Goal: Information Seeking & Learning: Learn about a topic

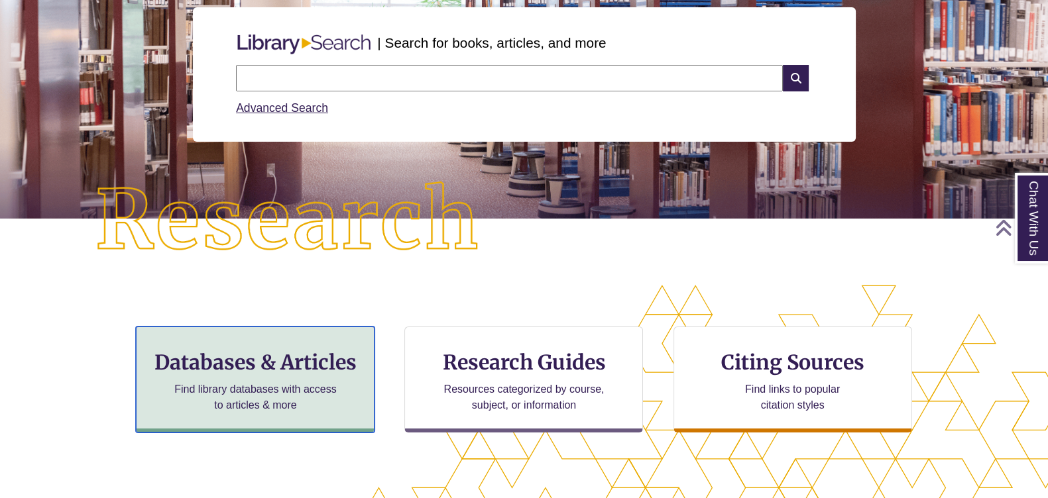
click at [315, 374] on h3 "Databases & Articles" at bounding box center [255, 362] width 216 height 25
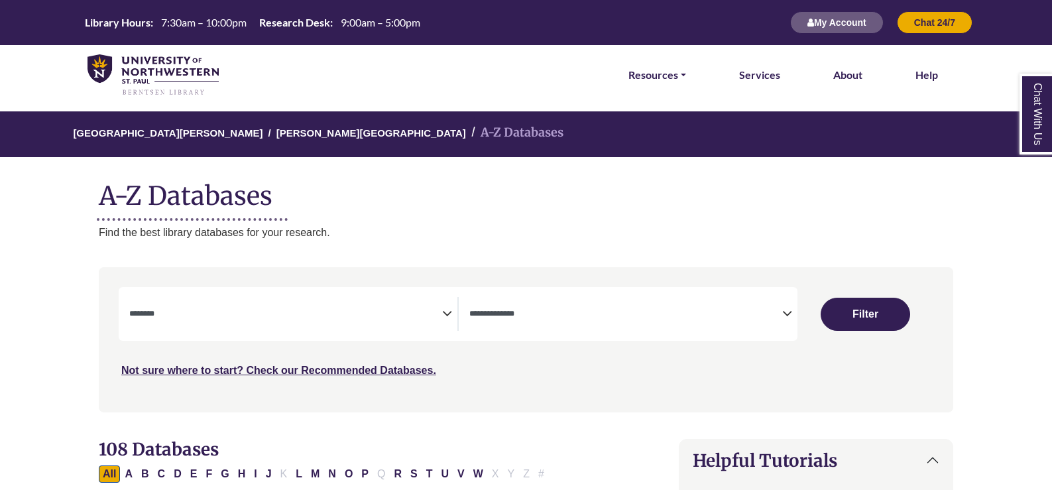
select select "Database Subject Filter"
select select "Database Types Filter"
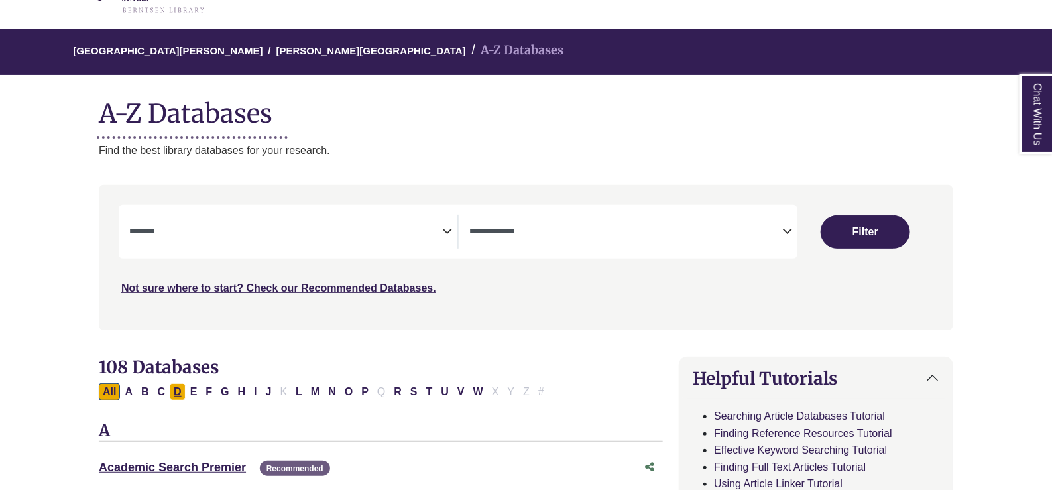
click at [180, 387] on button "D" at bounding box center [178, 391] width 16 height 17
select select "Database Subject Filter"
select select "Database Types Filter"
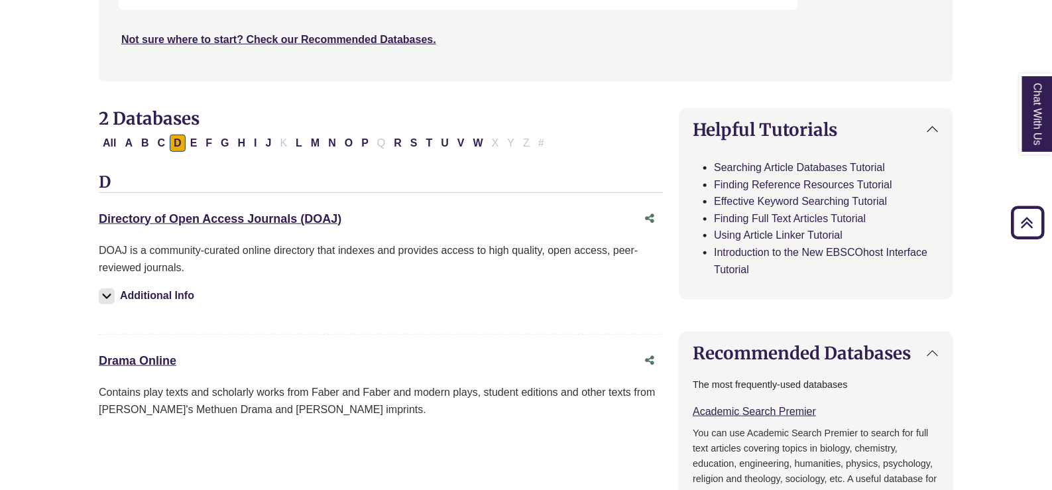
scroll to position [414, 0]
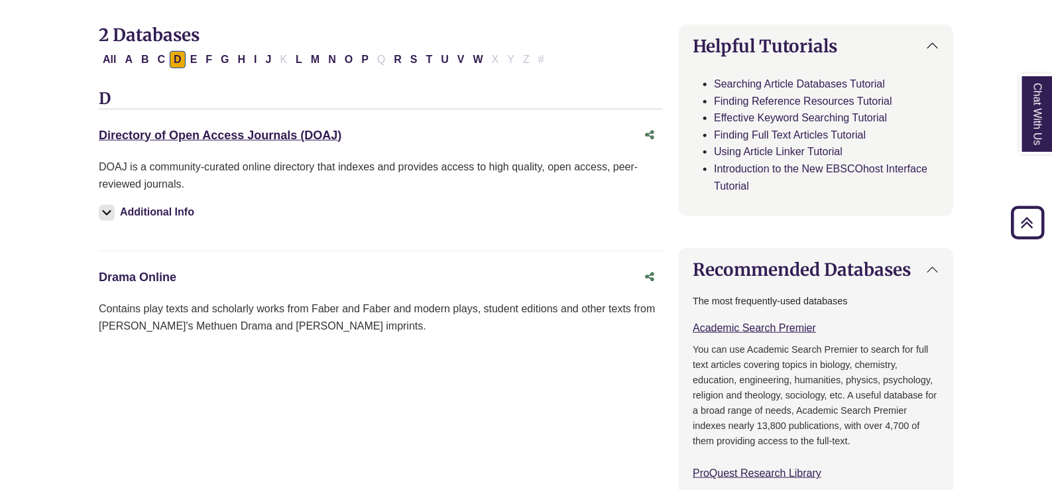
click at [135, 277] on link "Drama Online This link opens in a new window" at bounding box center [138, 276] width 78 height 13
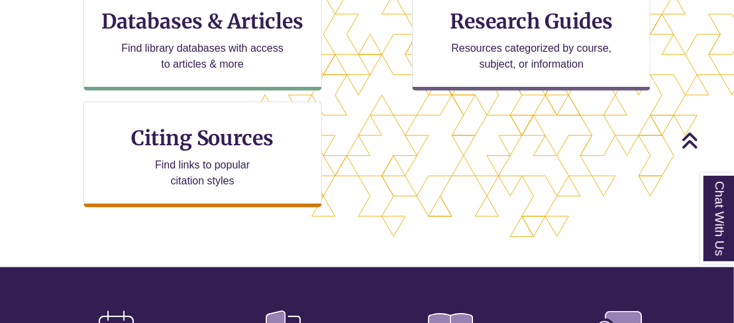
scroll to position [414, 0]
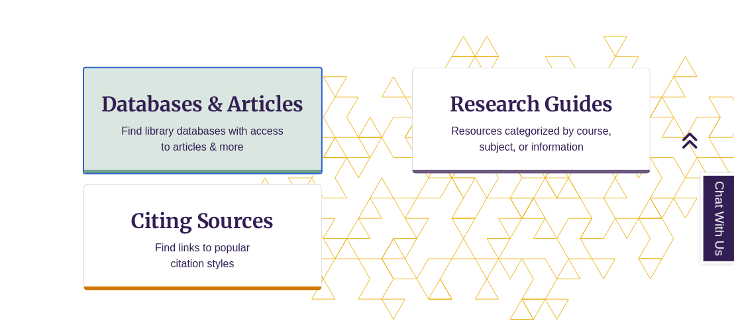
click at [216, 102] on h3 "Databases & Articles" at bounding box center [203, 103] width 216 height 25
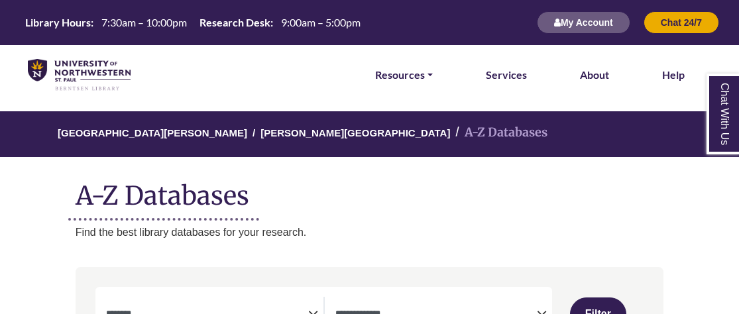
select select "Database Subject Filter"
select select "Database Types Filter"
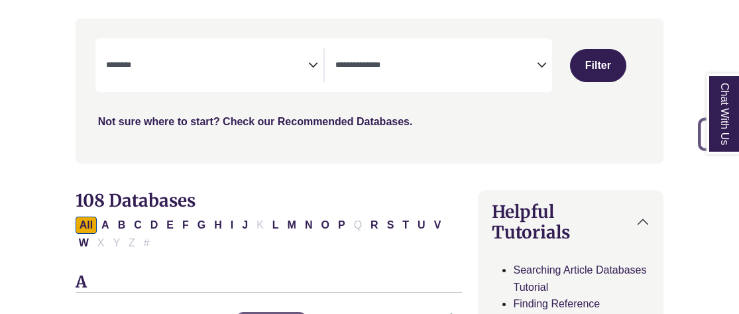
scroll to position [331, 0]
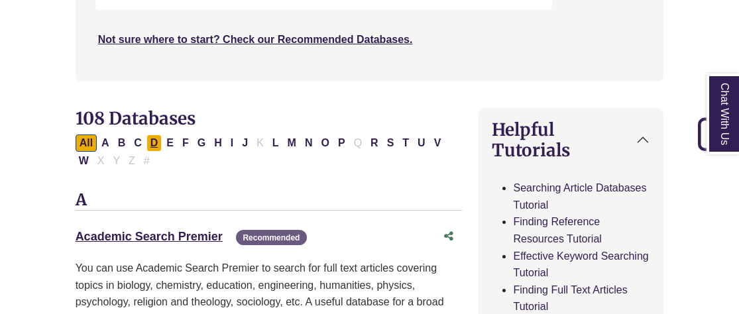
click at [152, 144] on button "D" at bounding box center [154, 143] width 16 height 17
select select "Database Subject Filter"
select select "Database Types Filter"
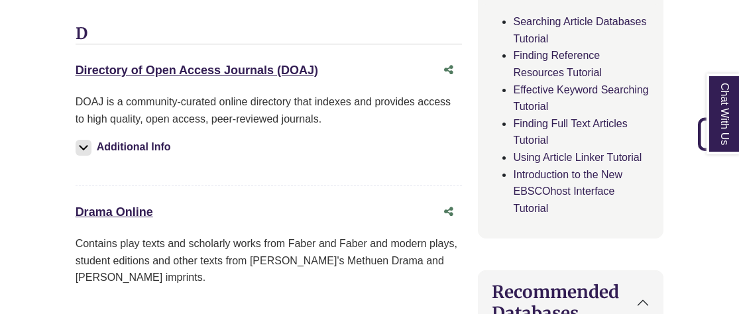
scroll to position [579, 0]
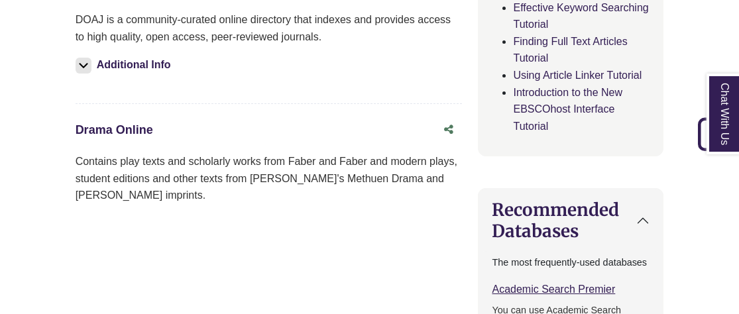
click at [120, 123] on link "Drama Online This link opens in a new window" at bounding box center [115, 129] width 78 height 13
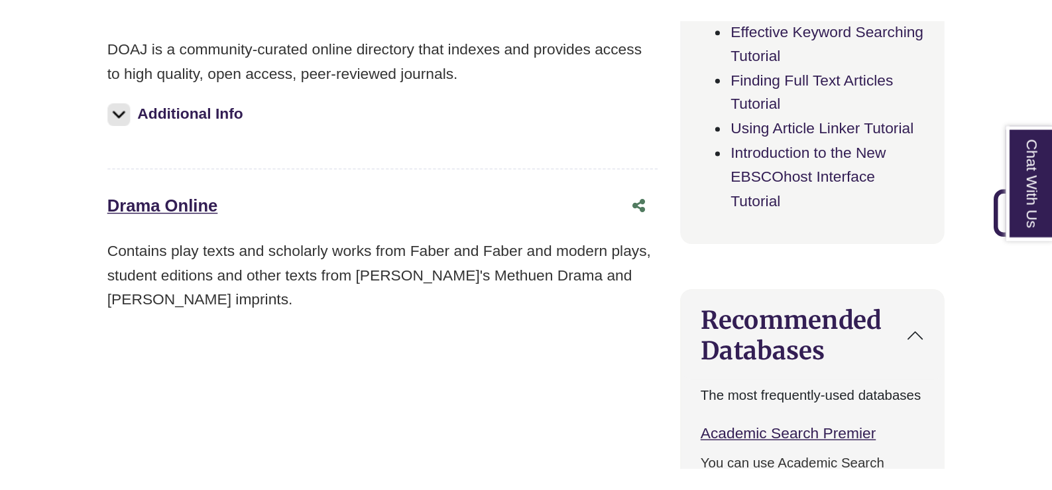
scroll to position [563, 0]
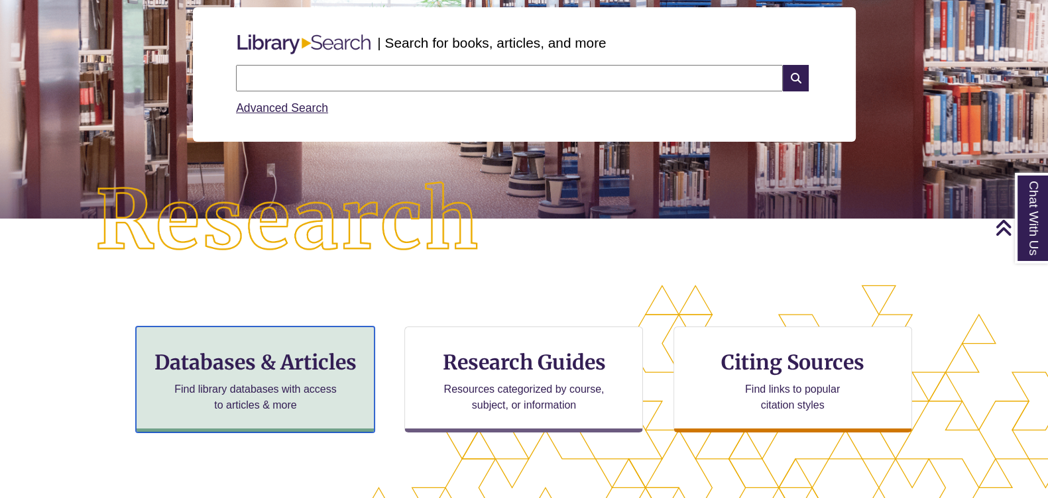
click at [286, 363] on h3 "Databases & Articles" at bounding box center [255, 362] width 216 height 25
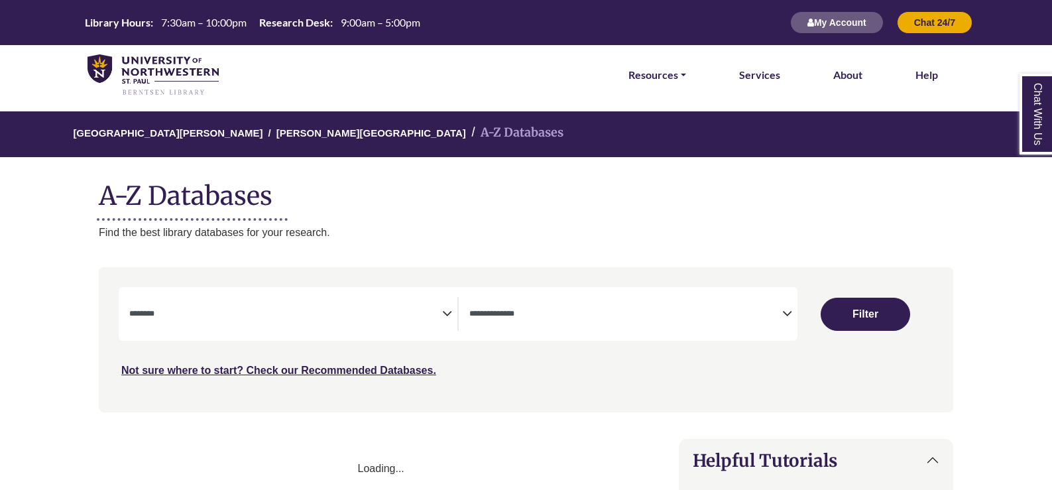
select select "Database Subject Filter"
select select "Database Types Filter"
select select "Database Subject Filter"
select select "Database Types Filter"
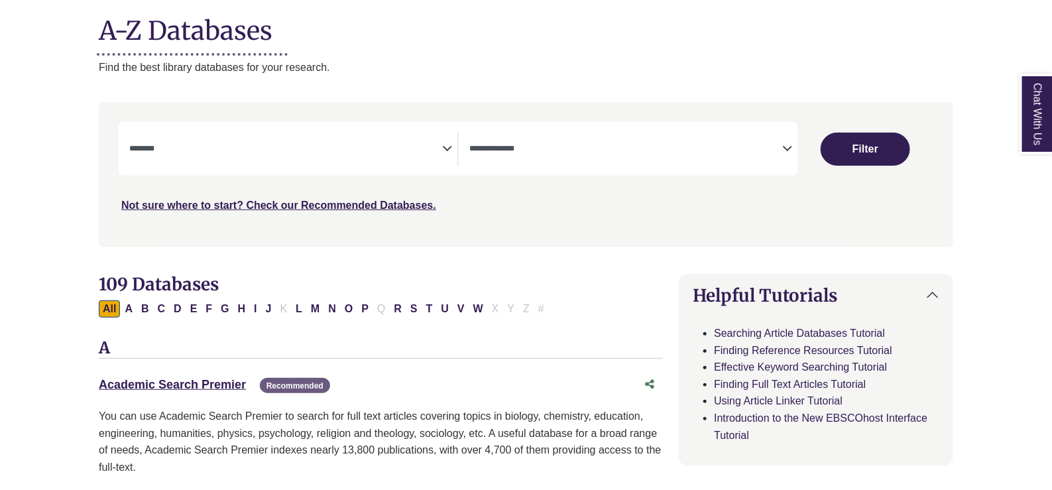
scroll to position [249, 0]
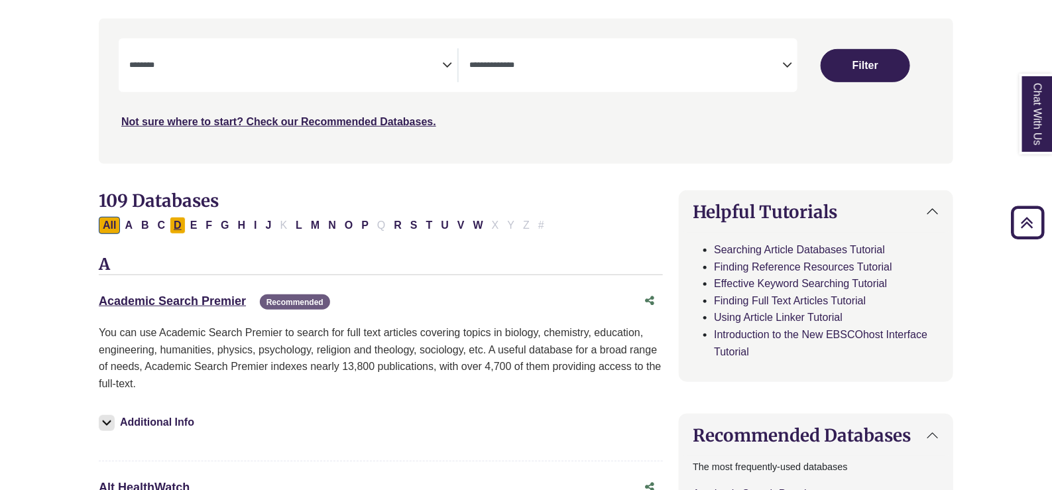
click at [178, 229] on button "D" at bounding box center [178, 225] width 16 height 17
select select "Database Subject Filter"
select select "Database Types Filter"
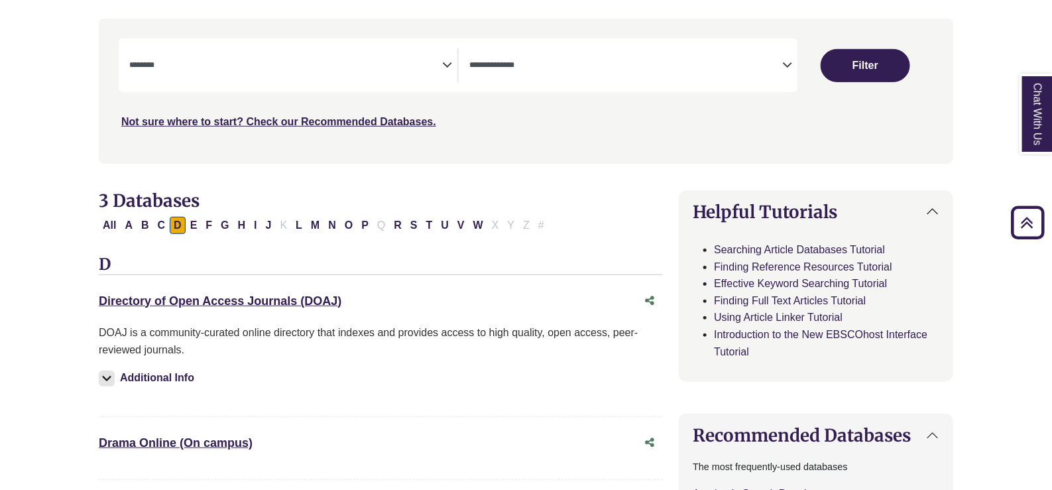
scroll to position [331, 0]
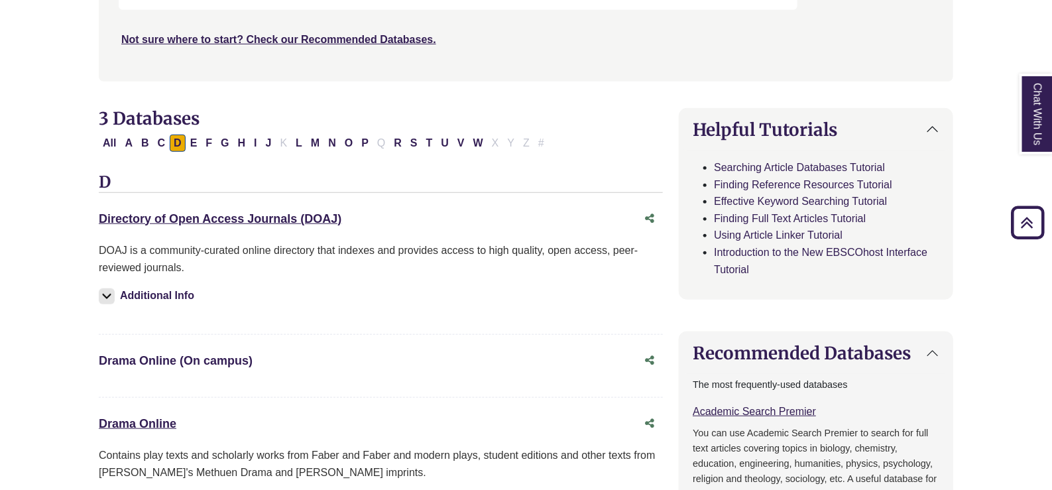
click at [181, 362] on link "Drama Online (On campus) This link opens in a new window" at bounding box center [176, 360] width 154 height 13
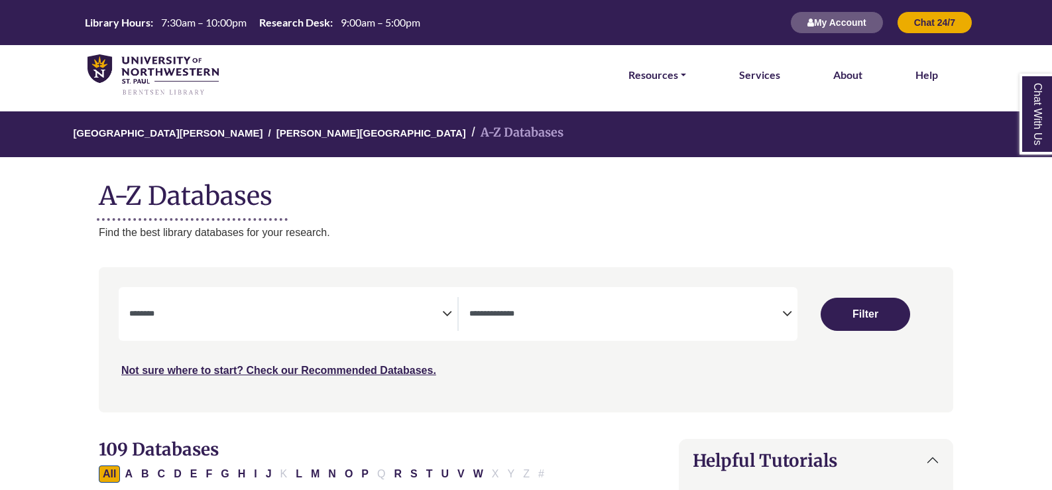
select select "Database Subject Filter"
select select "Database Types Filter"
select select "Database Subject Filter"
select select "Database Types Filter"
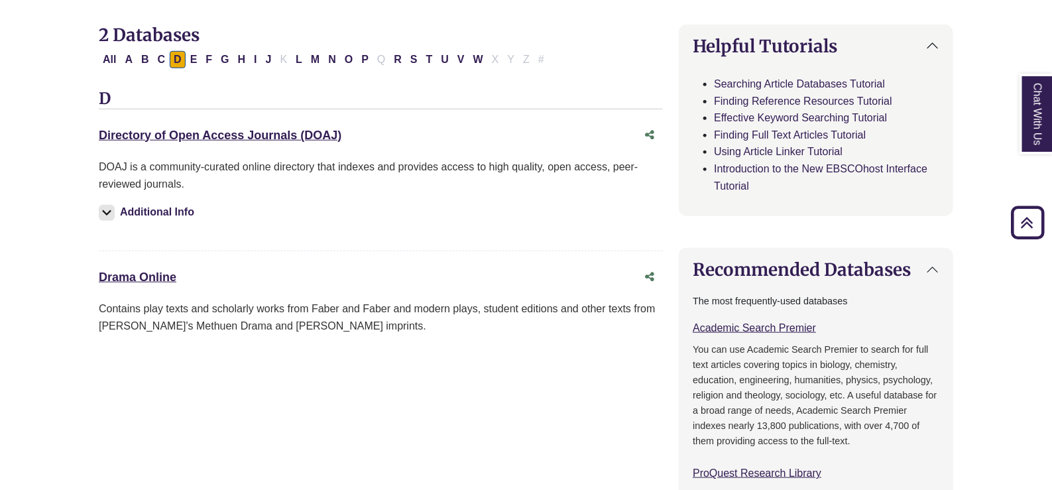
click at [194, 270] on div "Drama Online This link opens in a new window" at bounding box center [368, 277] width 538 height 19
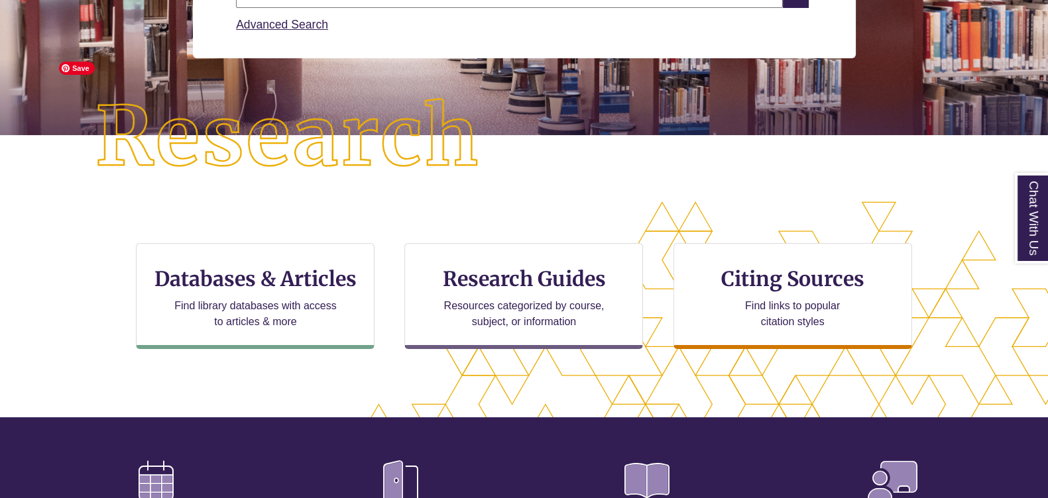
scroll to position [331, 0]
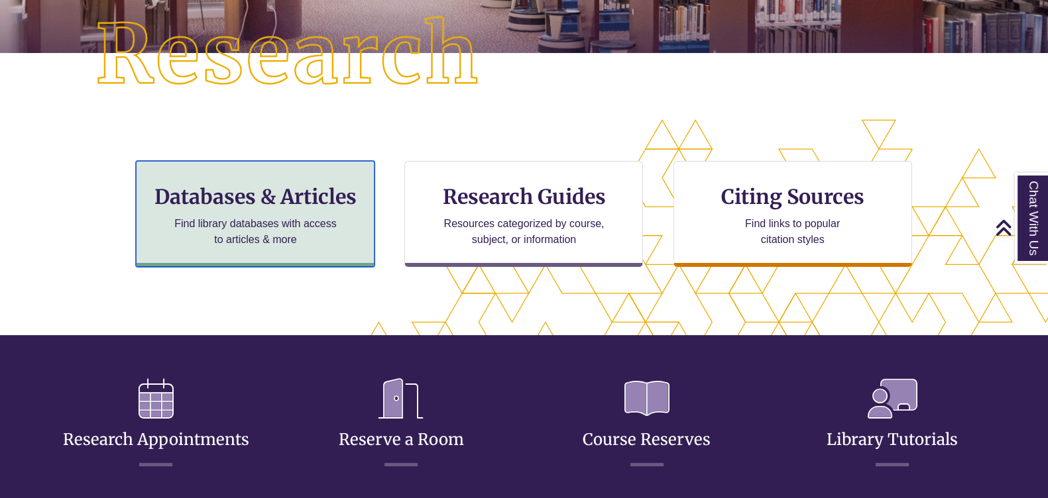
click at [298, 205] on h3 "Databases & Articles" at bounding box center [255, 196] width 216 height 25
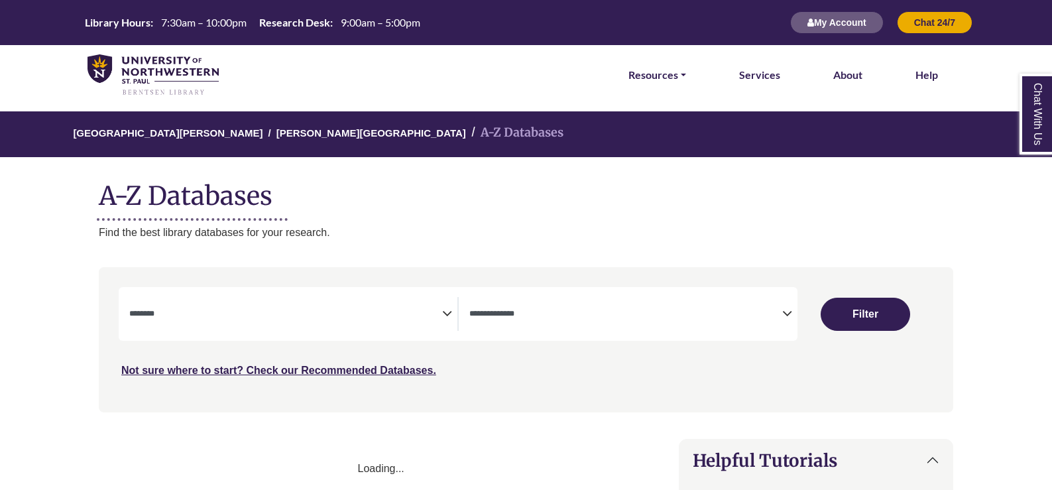
select select "Database Subject Filter"
select select "Database Types Filter"
select select "Database Subject Filter"
select select "Database Types Filter"
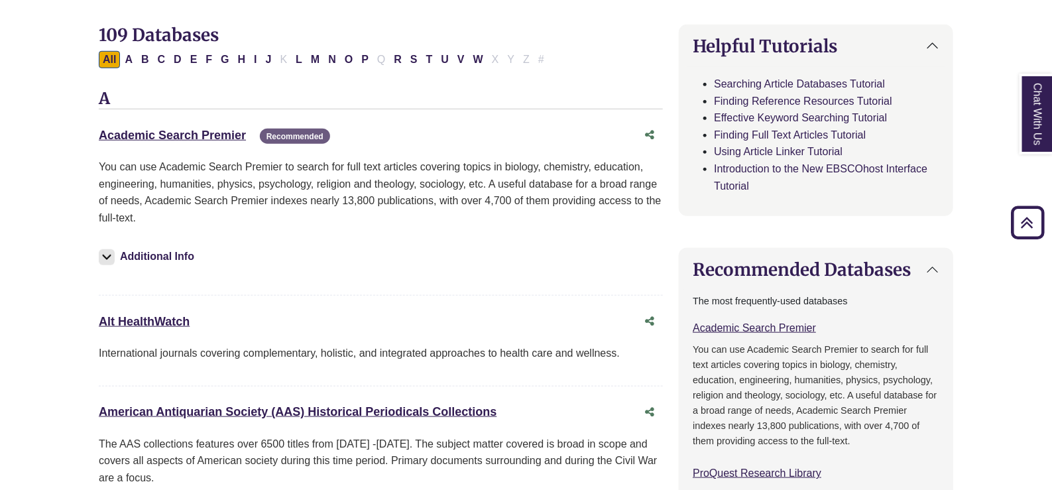
scroll to position [82, 0]
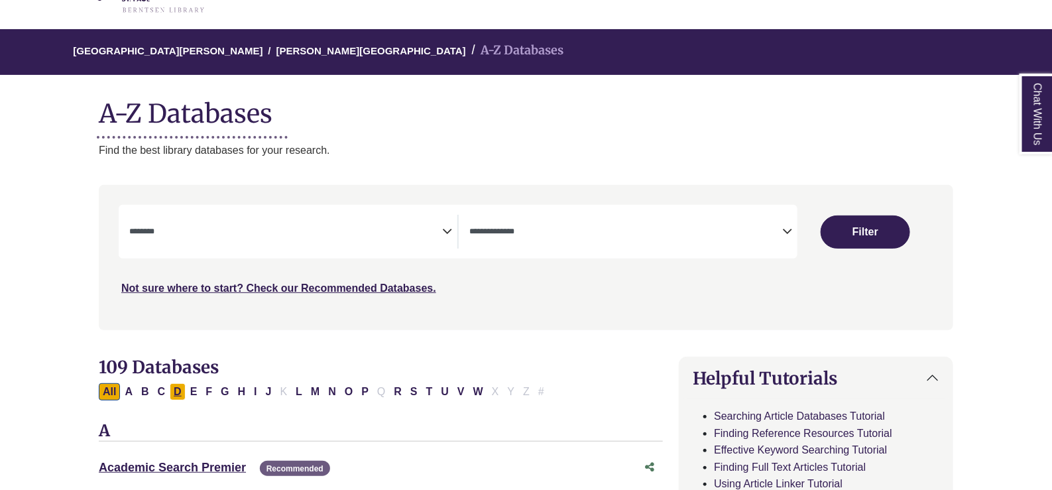
click at [180, 389] on button "D" at bounding box center [178, 391] width 16 height 17
select select "Database Subject Filter"
select select "Database Types Filter"
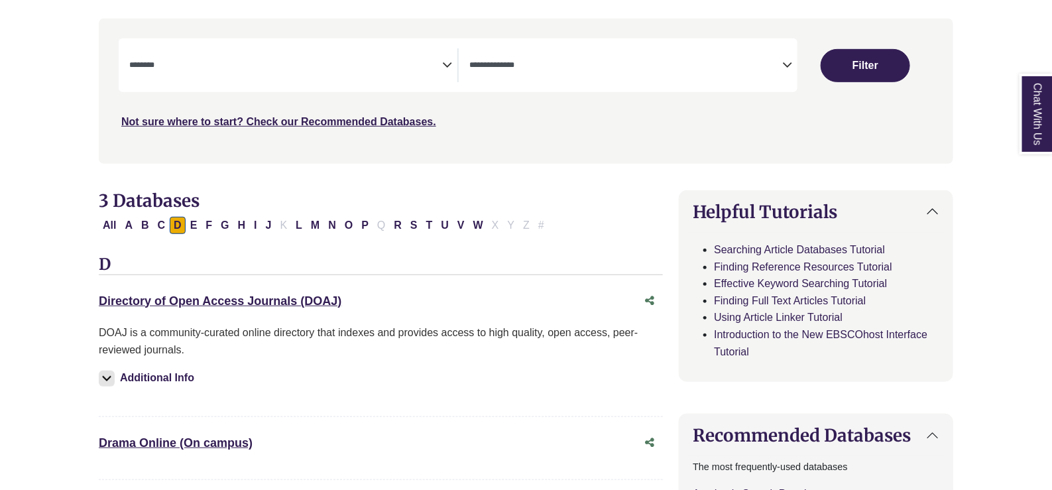
scroll to position [331, 0]
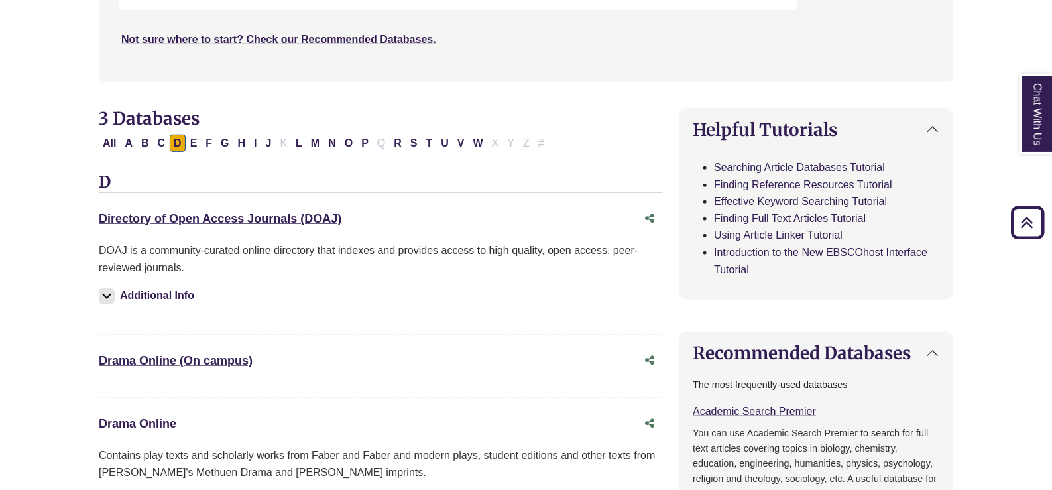
click at [160, 421] on link "Drama Online This link opens in a new window" at bounding box center [138, 423] width 78 height 13
click at [215, 362] on link "Drama Online (On campus) This link opens in a new window" at bounding box center [176, 360] width 154 height 13
click at [152, 422] on link "Drama Online This link opens in a new window" at bounding box center [138, 423] width 78 height 13
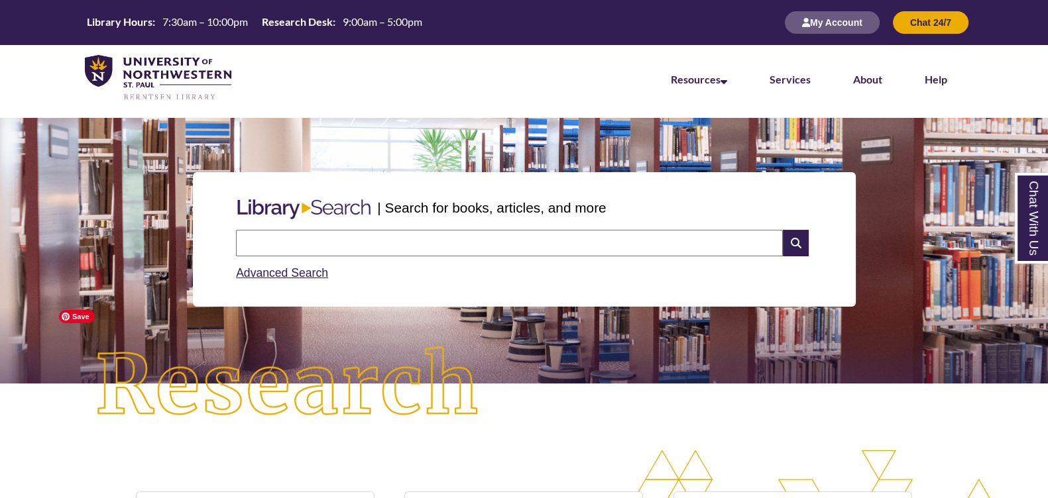
scroll to position [414, 0]
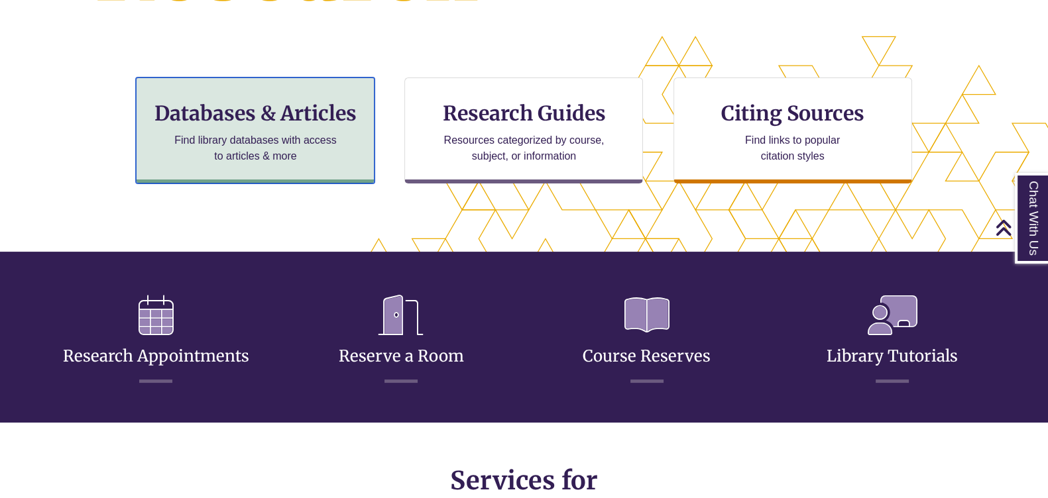
click at [255, 123] on h3 "Databases & Articles" at bounding box center [255, 113] width 216 height 25
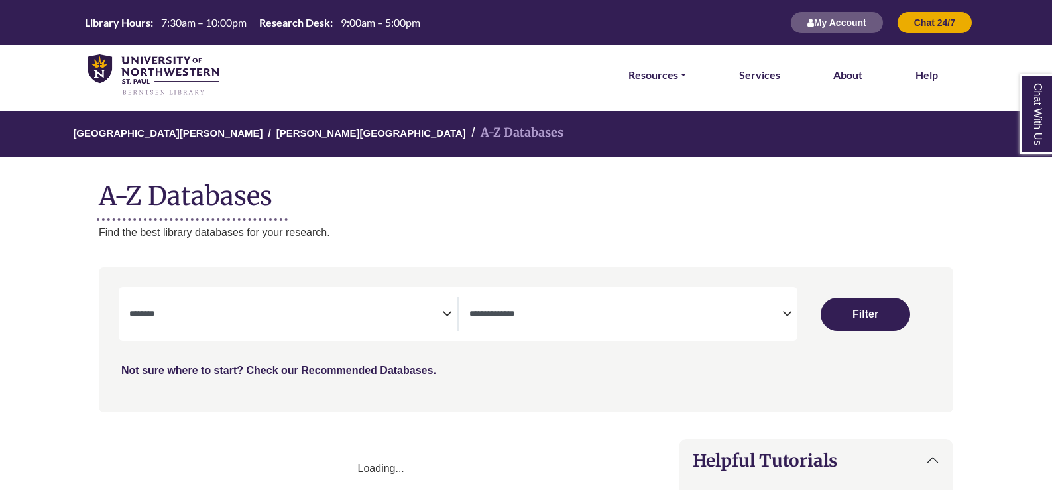
select select "Database Subject Filter"
select select "Database Types Filter"
select select "Database Subject Filter"
select select "Database Types Filter"
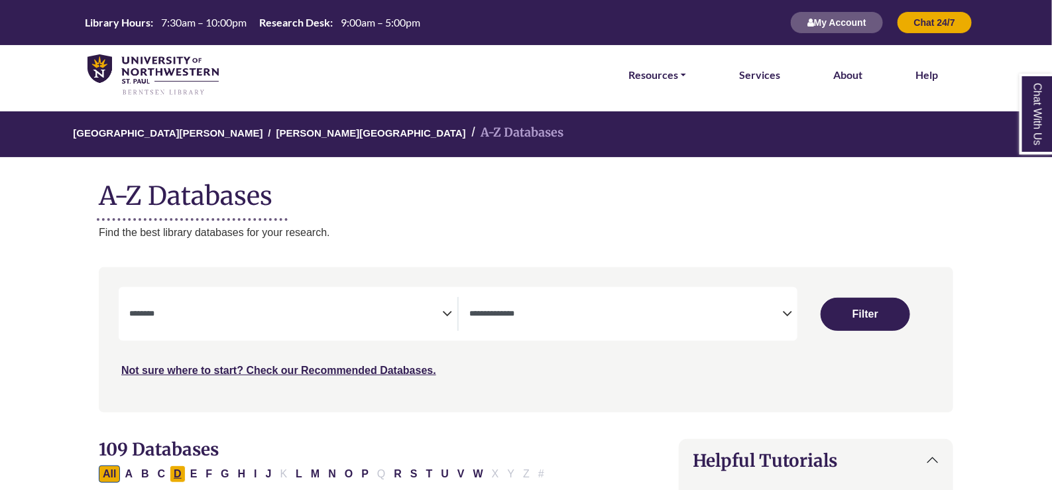
click at [176, 475] on button "D" at bounding box center [178, 473] width 16 height 17
select select "Database Subject Filter"
select select "Database Types Filter"
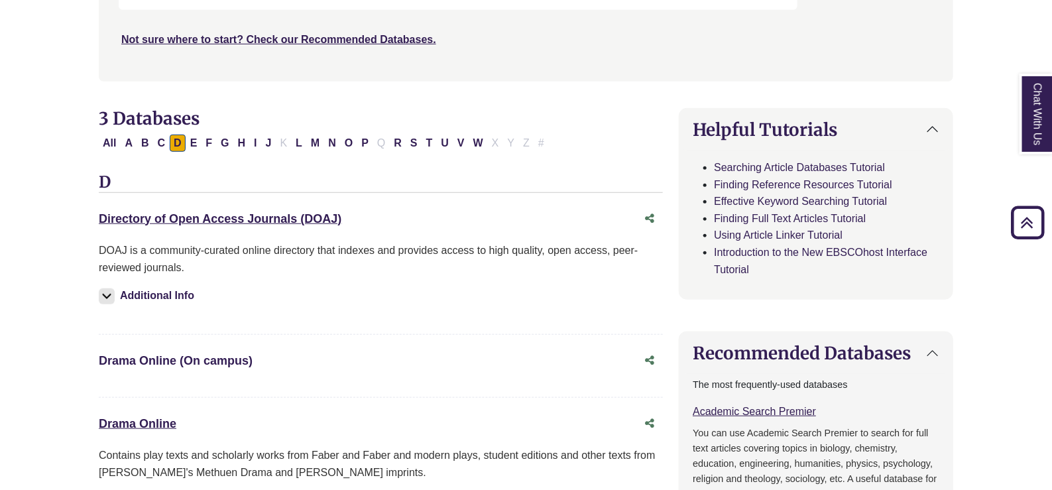
click at [156, 356] on link "Drama Online (On campus) This link opens in a new window" at bounding box center [176, 360] width 154 height 13
click at [140, 422] on link "Drama Online This link opens in a new window" at bounding box center [138, 423] width 78 height 13
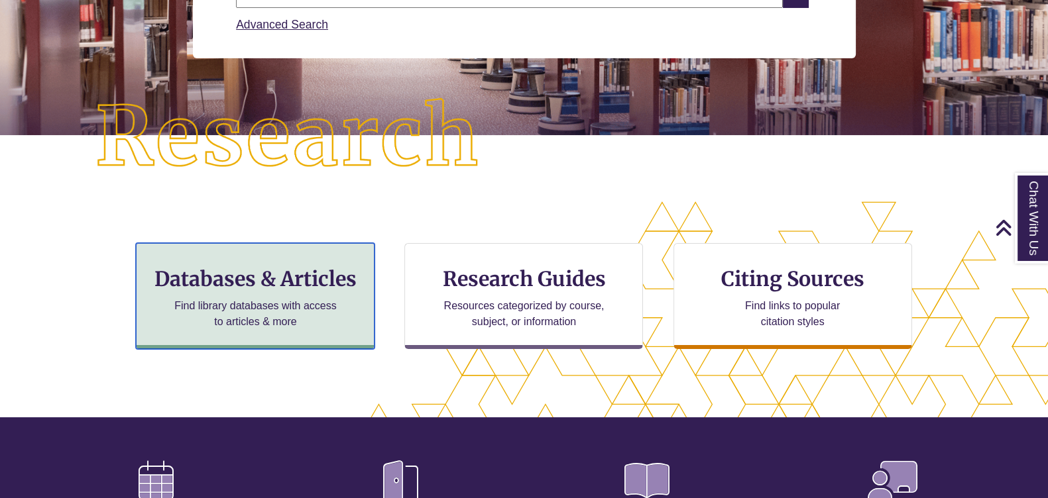
click at [270, 273] on h3 "Databases & Articles" at bounding box center [255, 278] width 216 height 25
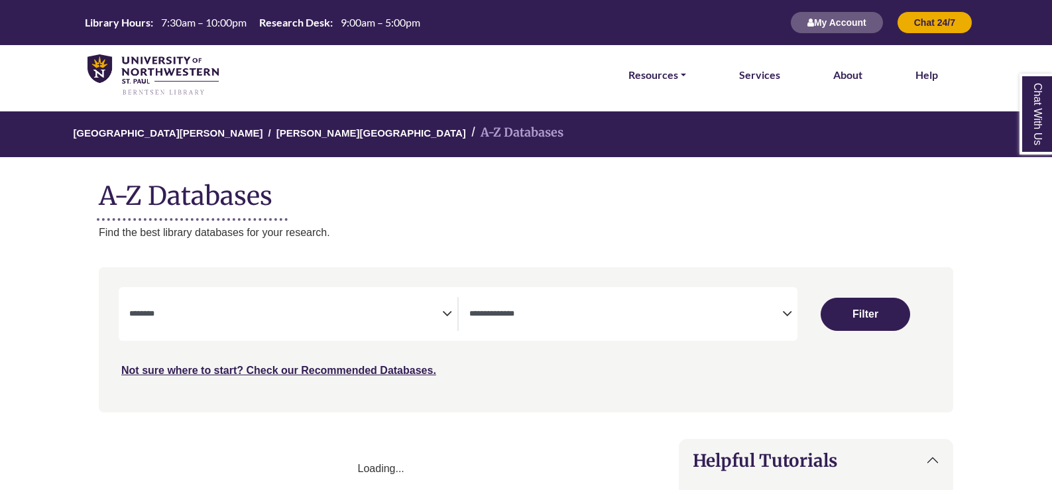
select select "Database Subject Filter"
select select "Database Types Filter"
select select "Database Subject Filter"
select select "Database Types Filter"
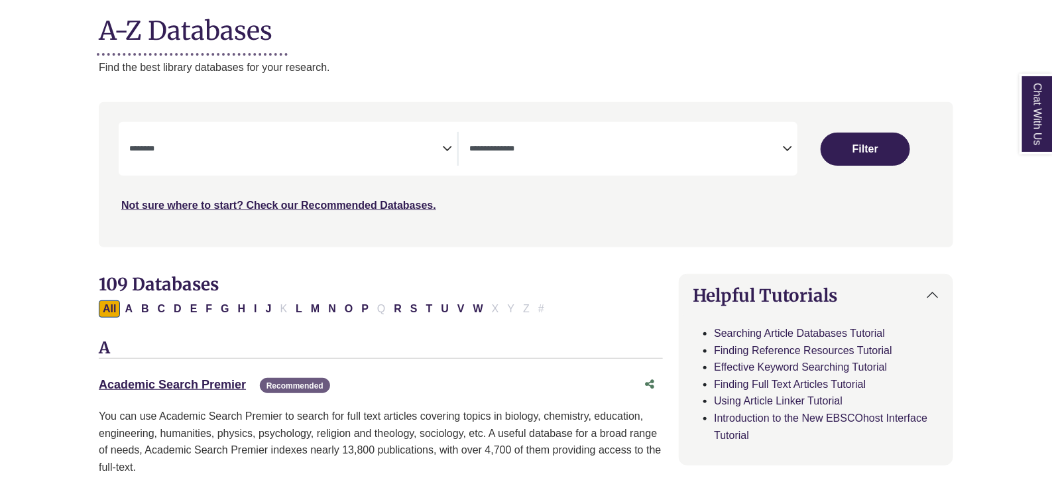
scroll to position [249, 0]
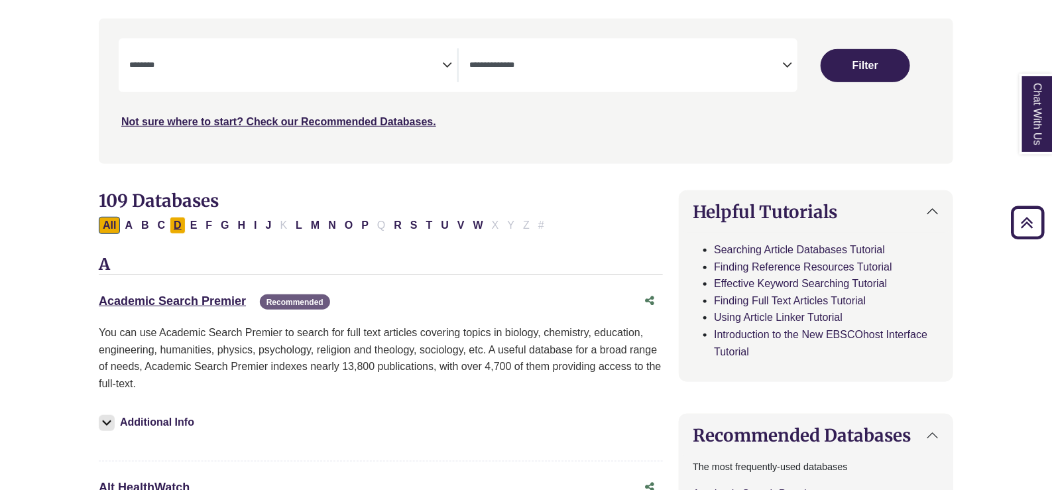
click at [176, 227] on button "D" at bounding box center [178, 225] width 16 height 17
select select "Database Subject Filter"
select select "Database Types Filter"
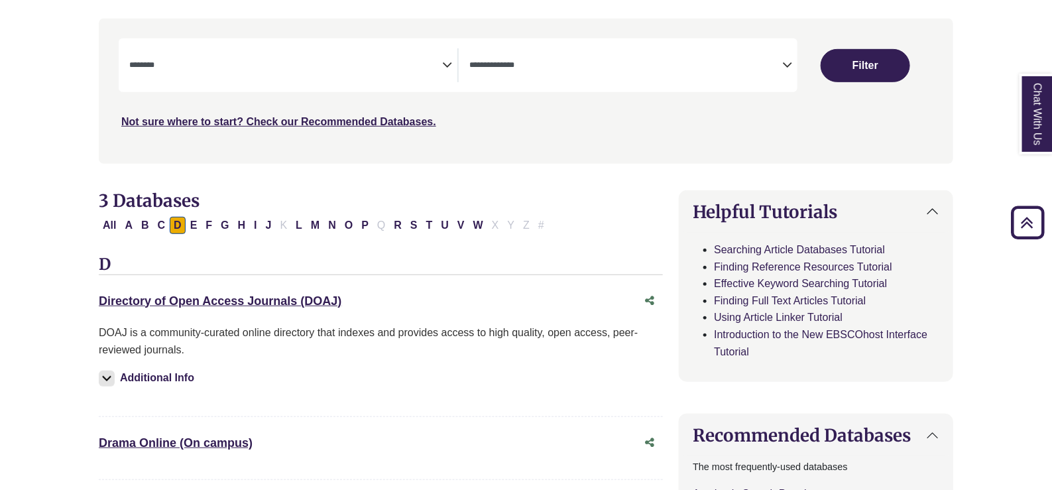
scroll to position [331, 0]
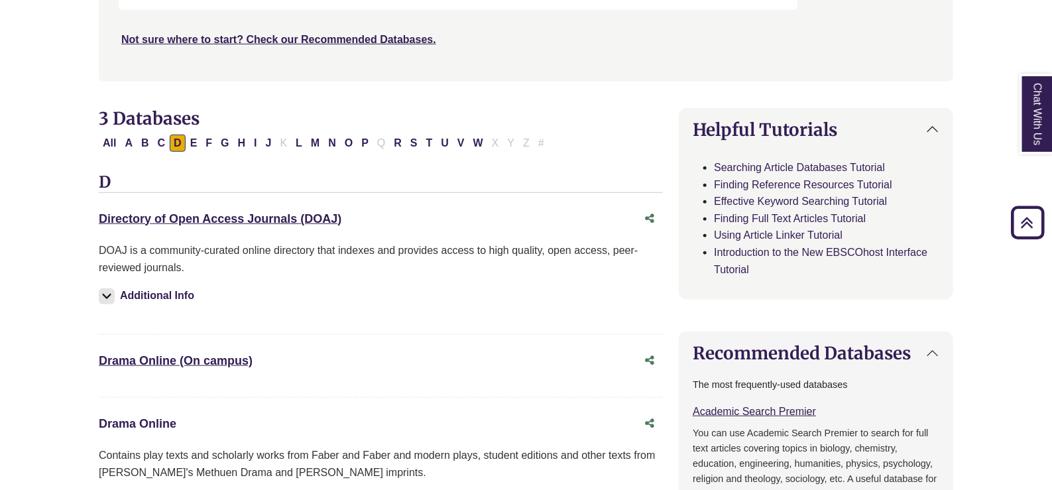
click at [159, 420] on link "Drama Online This link opens in a new window" at bounding box center [138, 423] width 78 height 13
